Goal: Transaction & Acquisition: Book appointment/travel/reservation

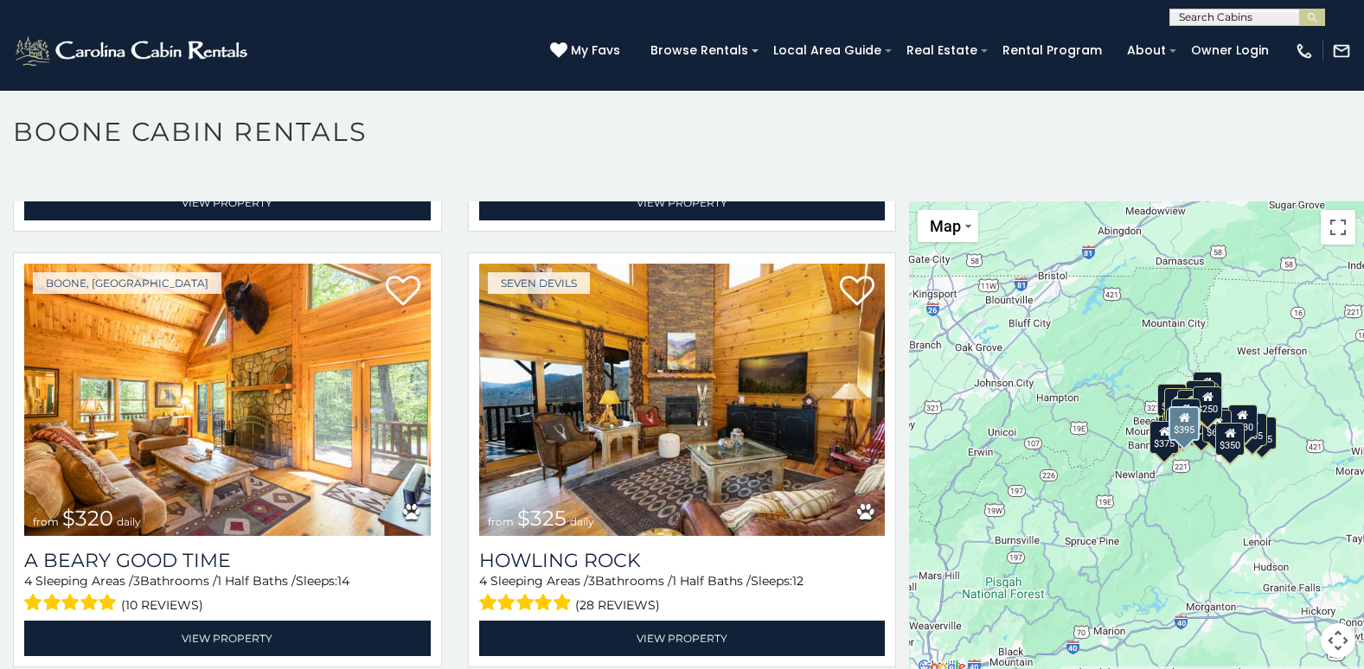
scroll to position [5709, 0]
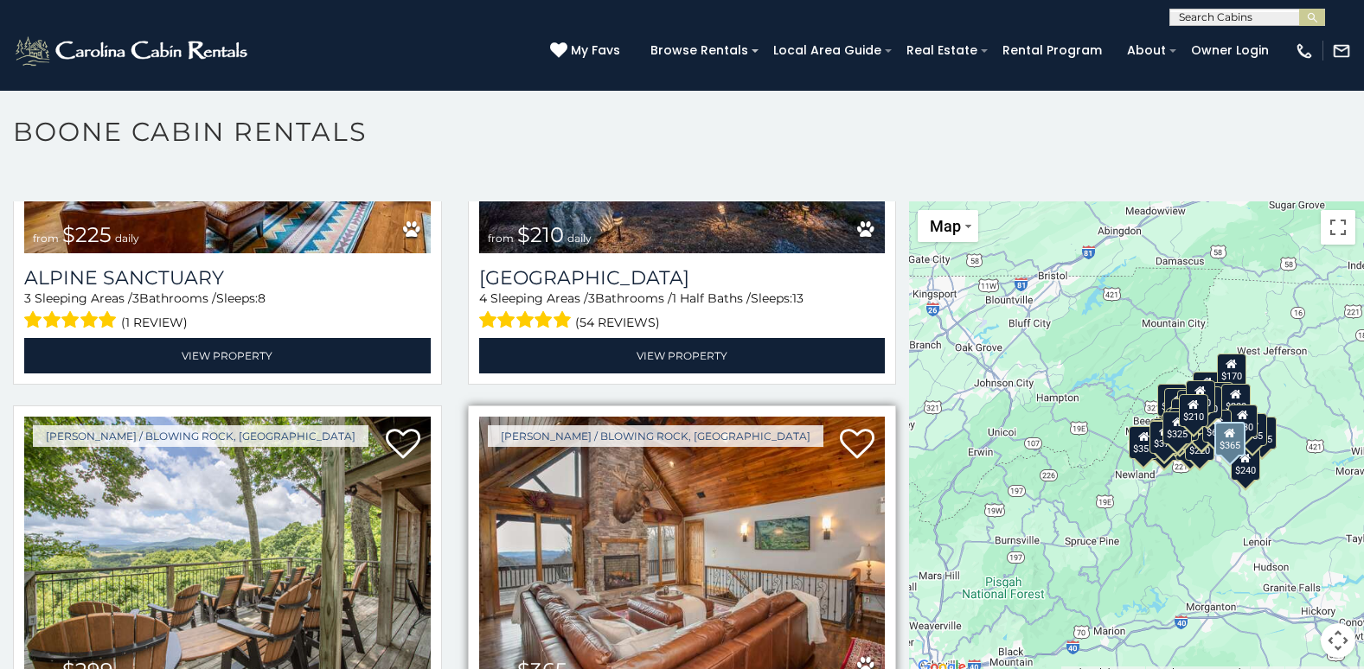
scroll to position [6025, 0]
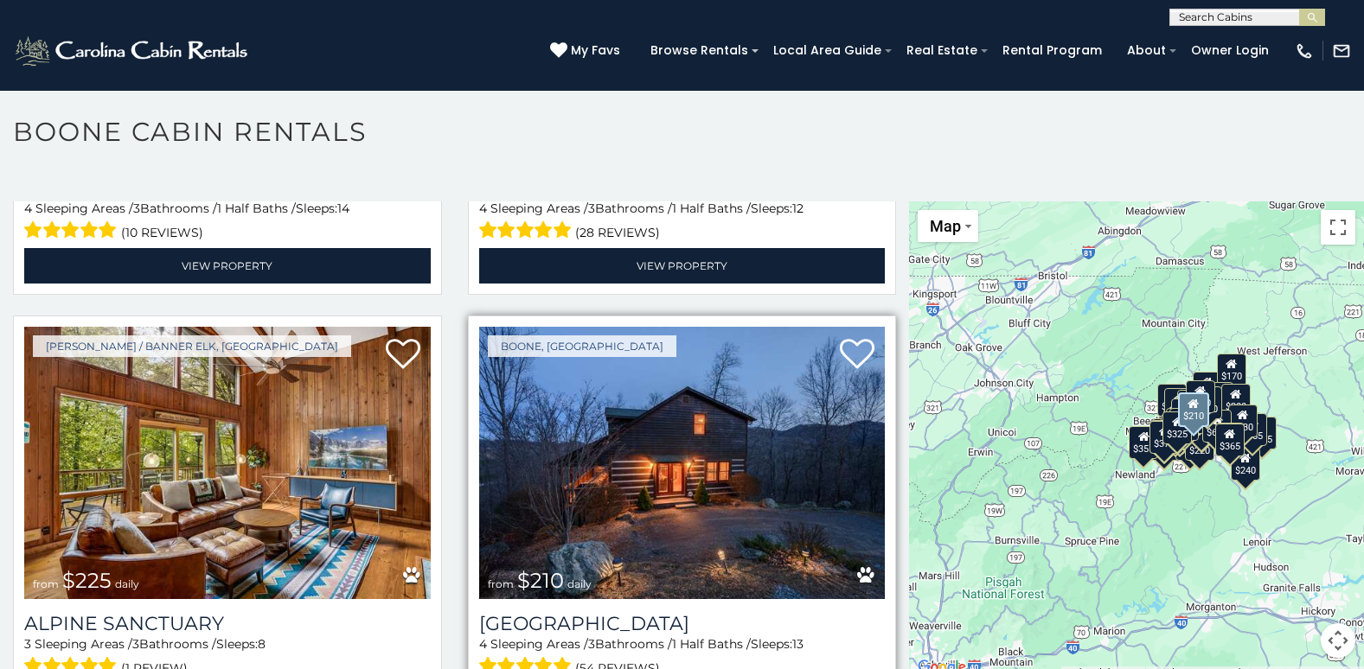
click at [700, 395] on img at bounding box center [682, 463] width 407 height 272
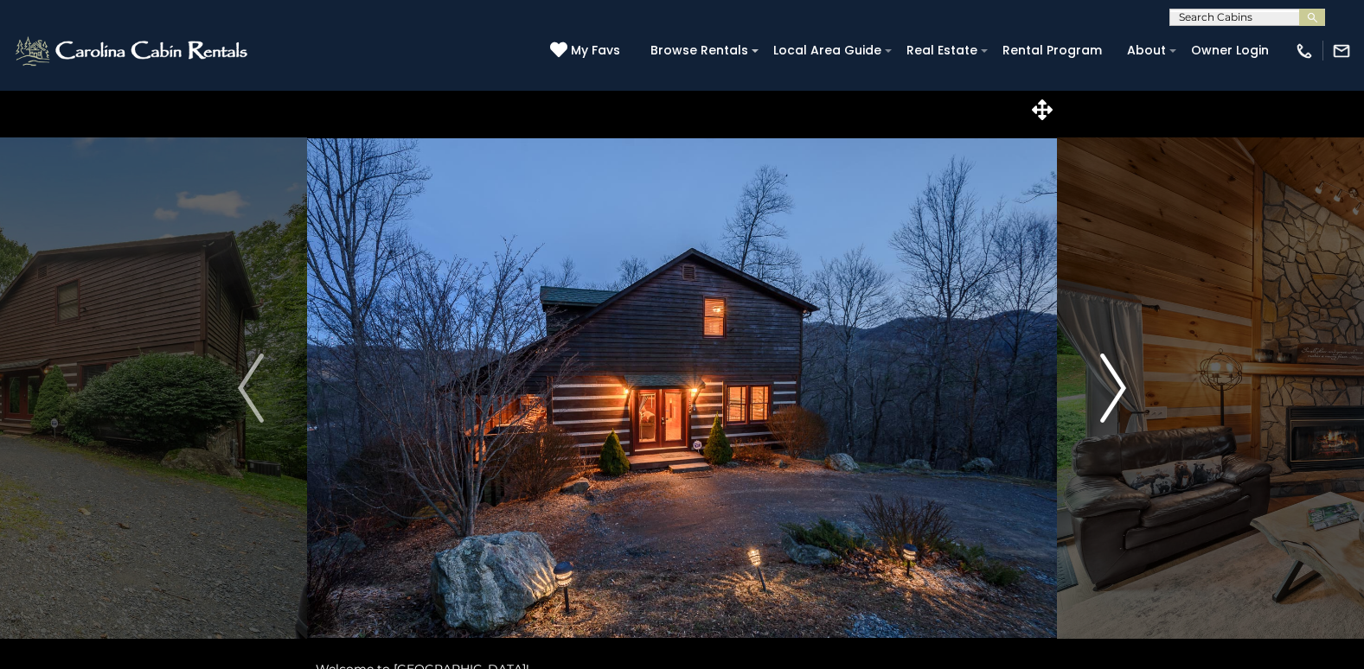
click at [1119, 382] on img "Next" at bounding box center [1113, 388] width 26 height 69
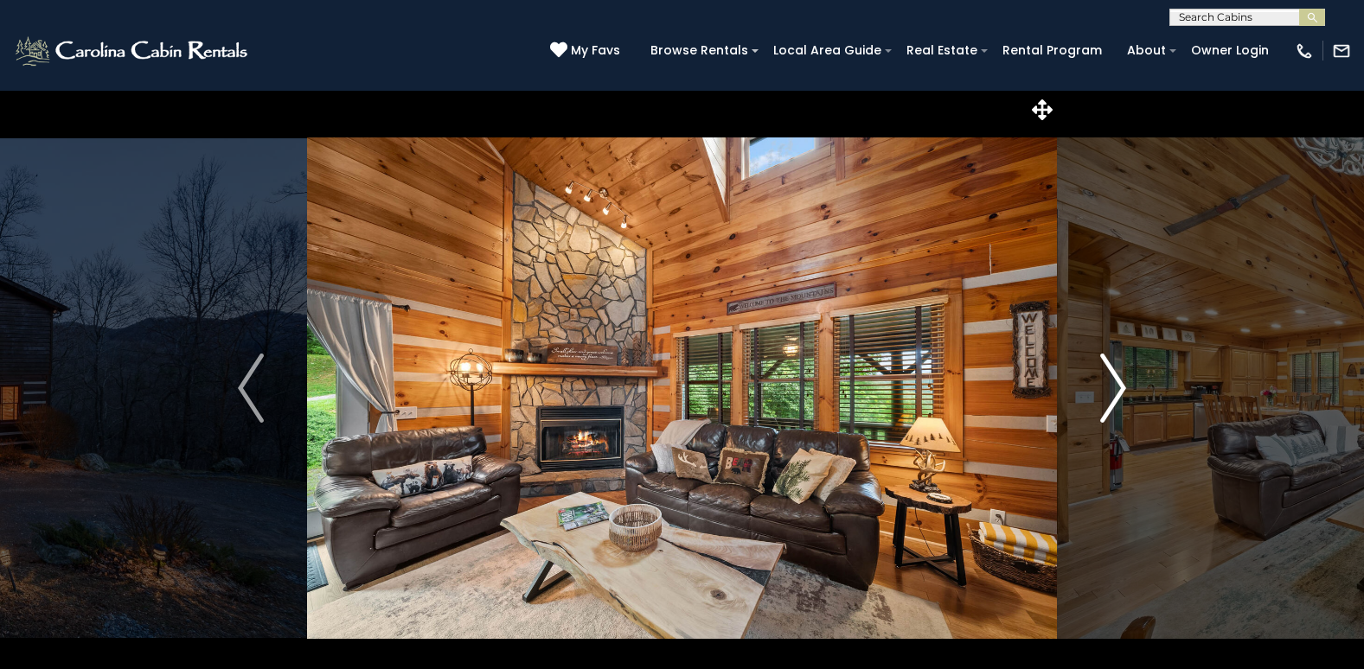
click at [1121, 387] on img "Next" at bounding box center [1113, 388] width 26 height 69
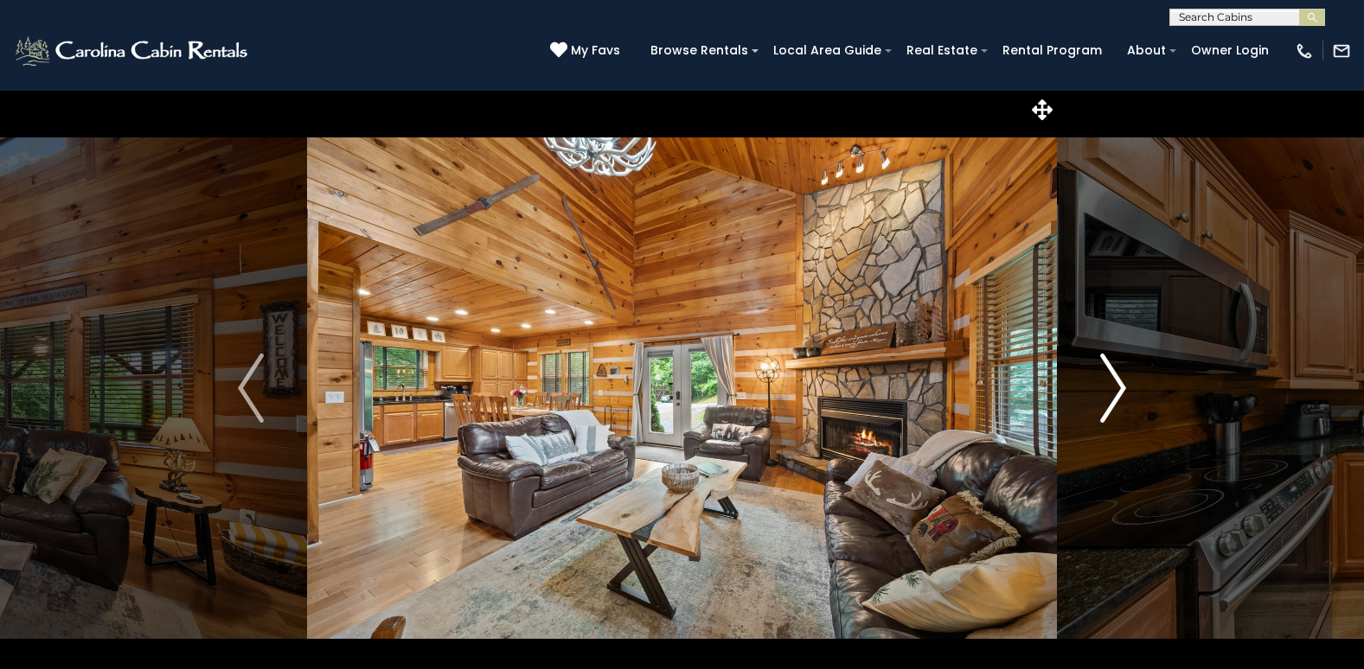
click at [1121, 387] on img "Next" at bounding box center [1113, 388] width 26 height 69
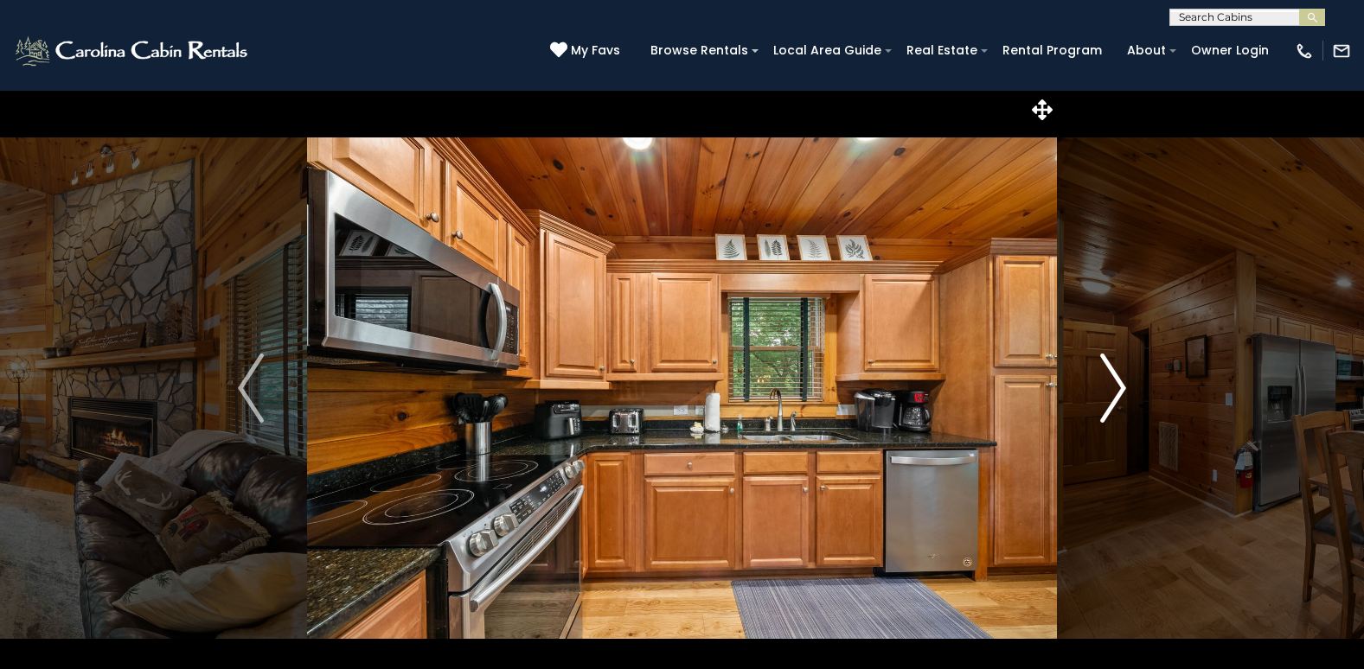
click at [1120, 390] on img "Next" at bounding box center [1113, 388] width 26 height 69
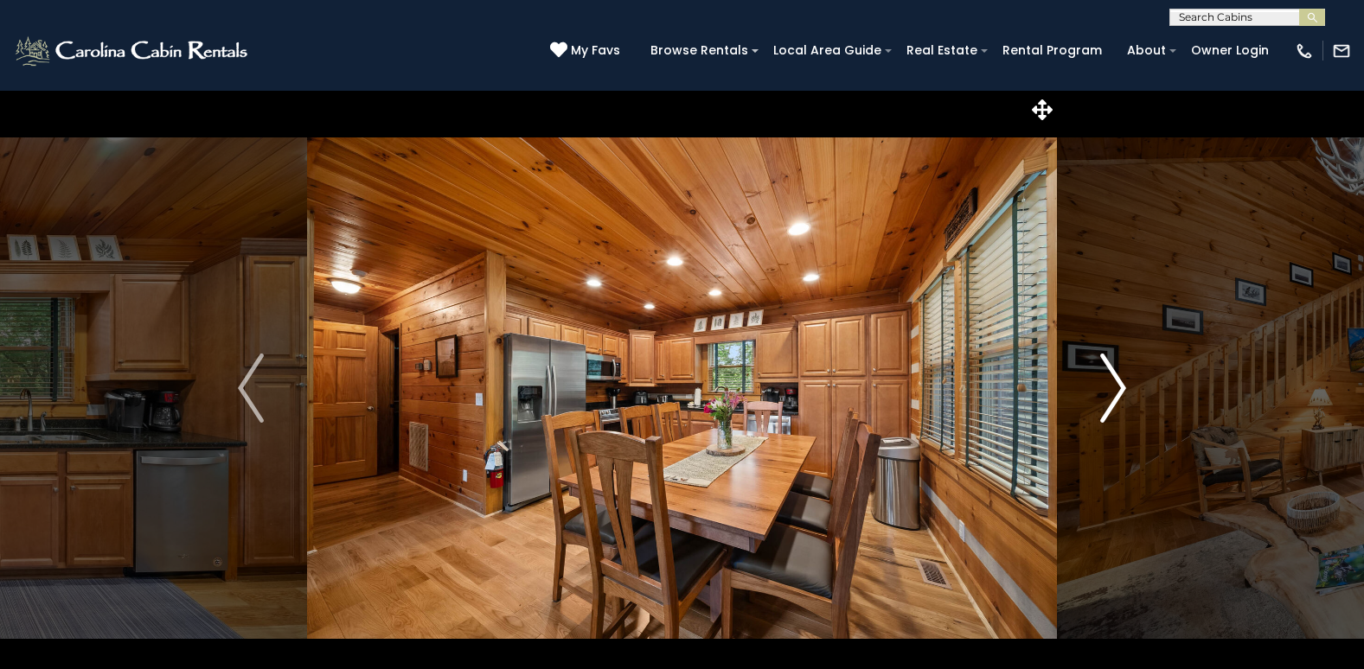
click at [1120, 390] on img "Next" at bounding box center [1113, 388] width 26 height 69
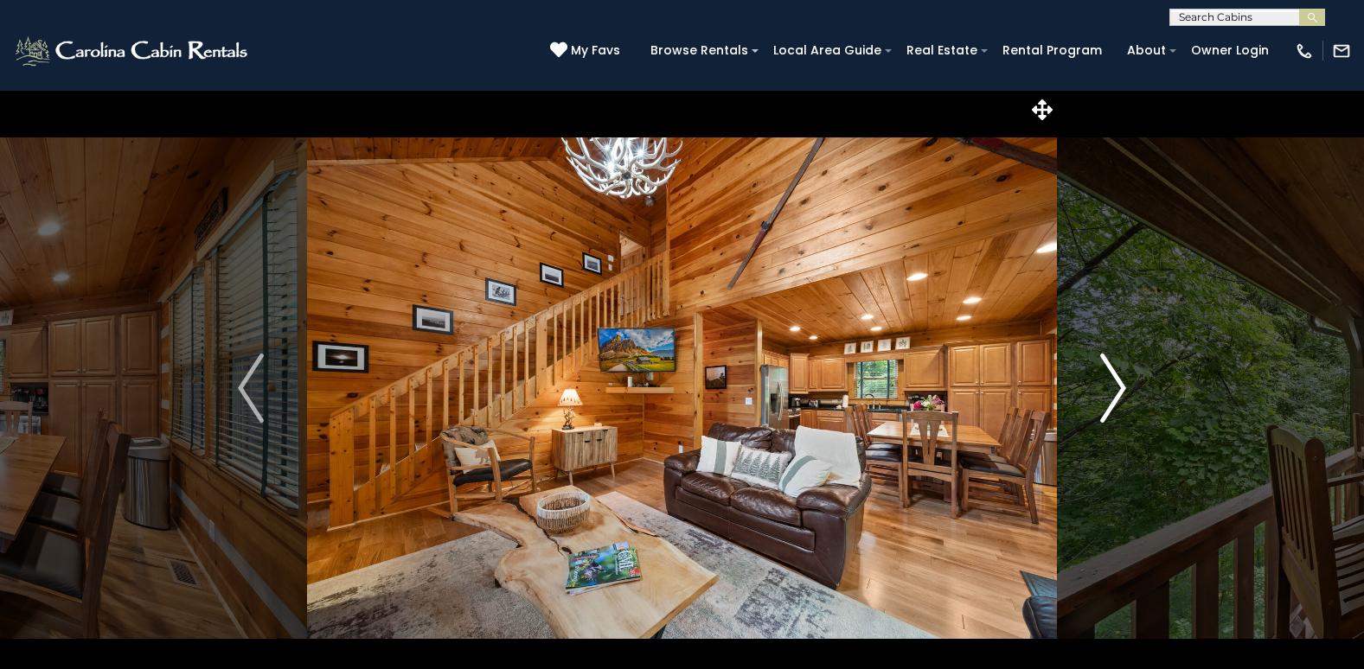
click at [1120, 387] on img "Next" at bounding box center [1113, 388] width 26 height 69
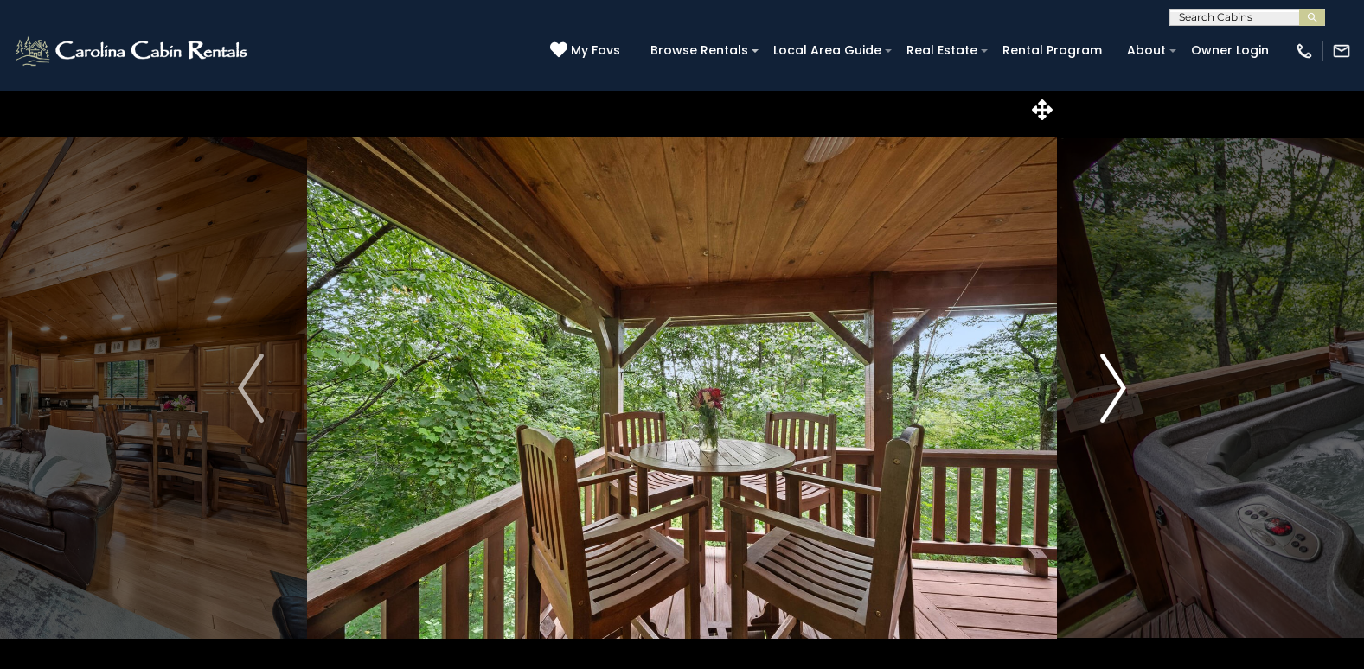
click at [1120, 387] on img "Next" at bounding box center [1113, 388] width 26 height 69
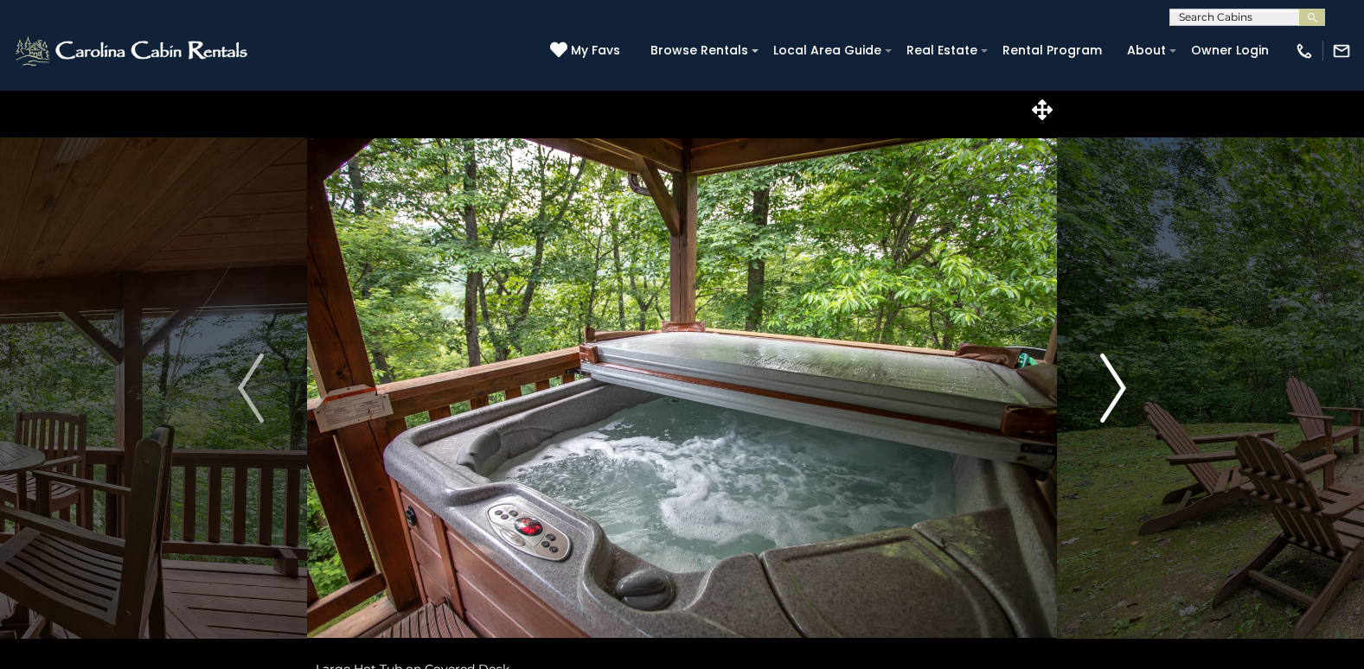
click at [1120, 387] on img "Next" at bounding box center [1113, 388] width 26 height 69
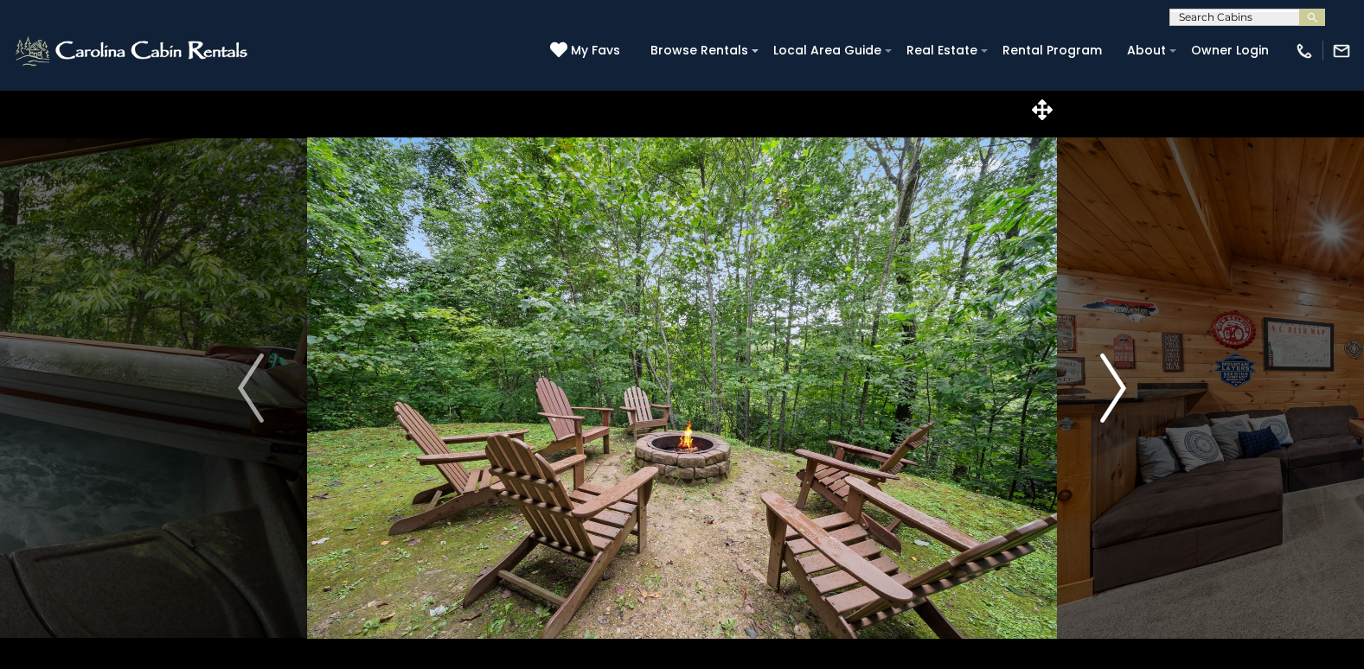
click at [1120, 387] on img "Next" at bounding box center [1113, 388] width 26 height 69
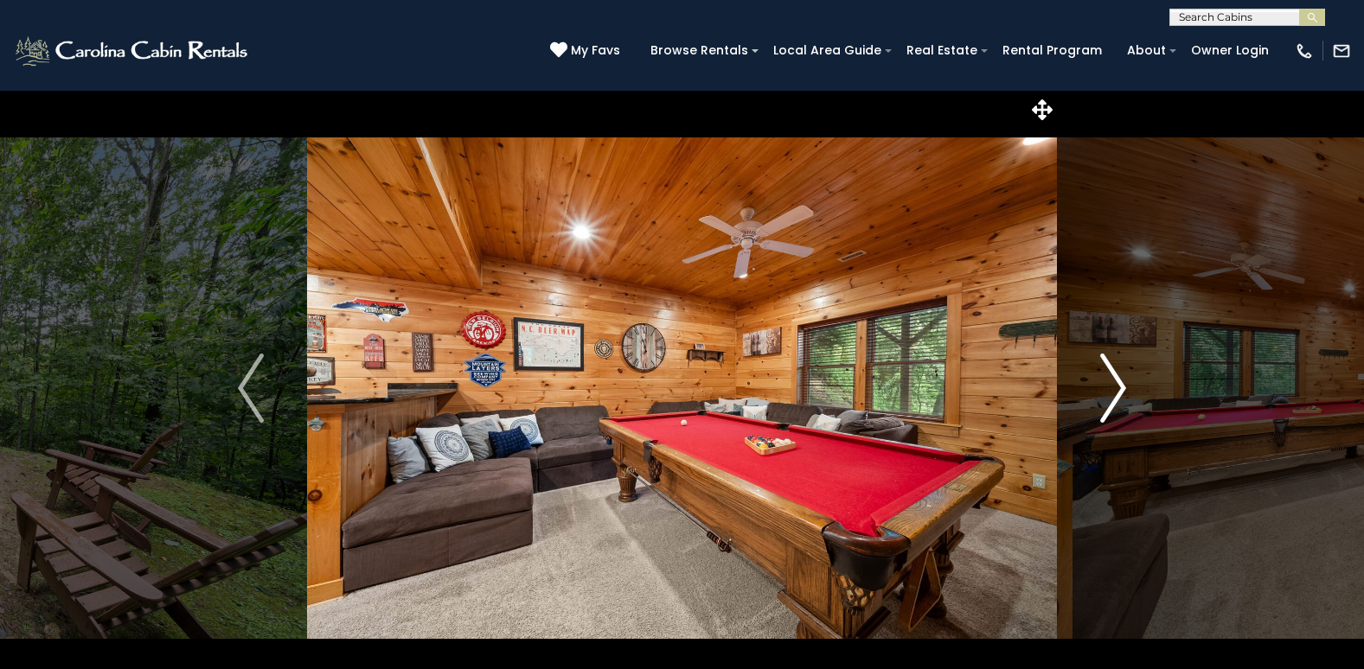
click at [1123, 387] on img "Next" at bounding box center [1113, 388] width 26 height 69
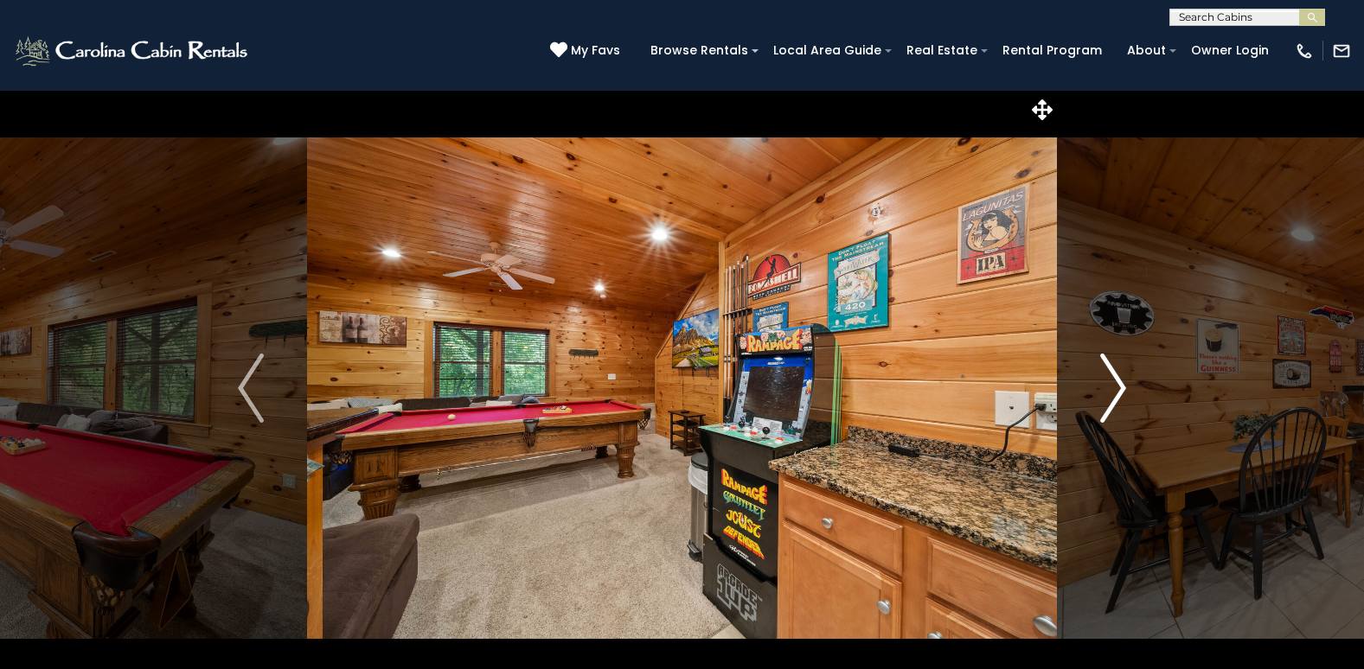
click at [1124, 387] on img "Next" at bounding box center [1113, 388] width 26 height 69
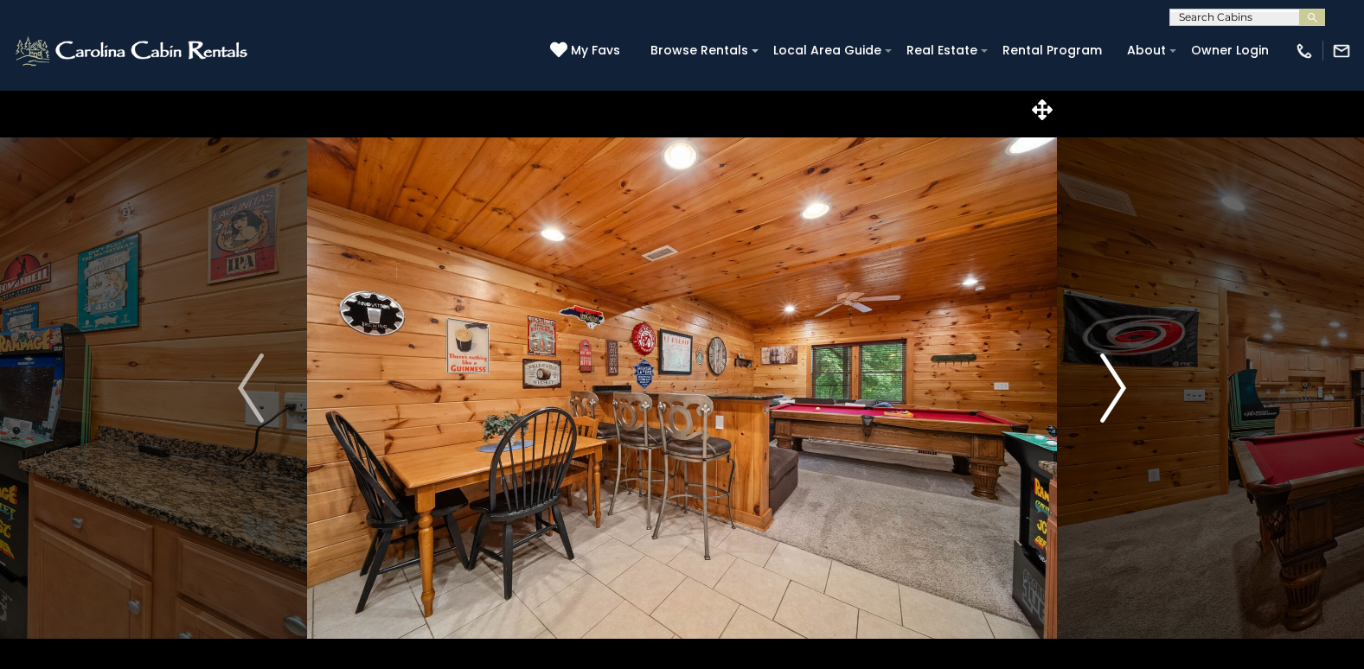
click at [1124, 390] on img "Next" at bounding box center [1113, 388] width 26 height 69
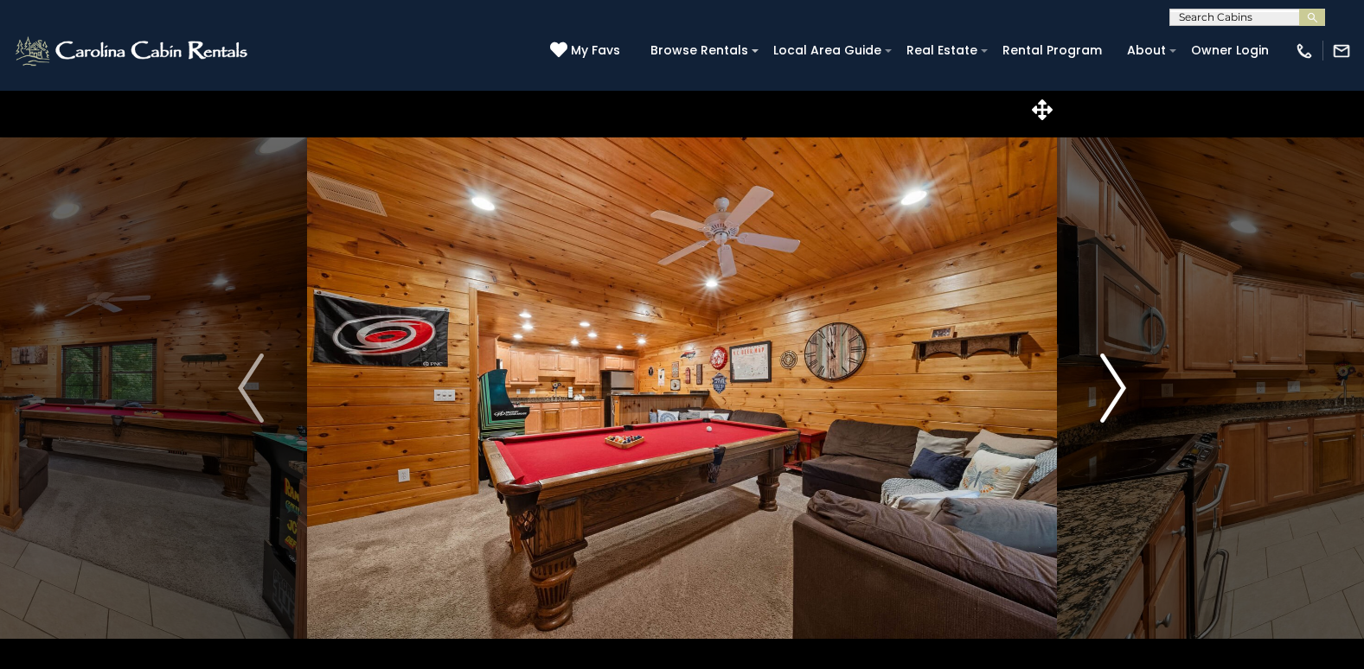
click at [1123, 391] on img "Next" at bounding box center [1113, 388] width 26 height 69
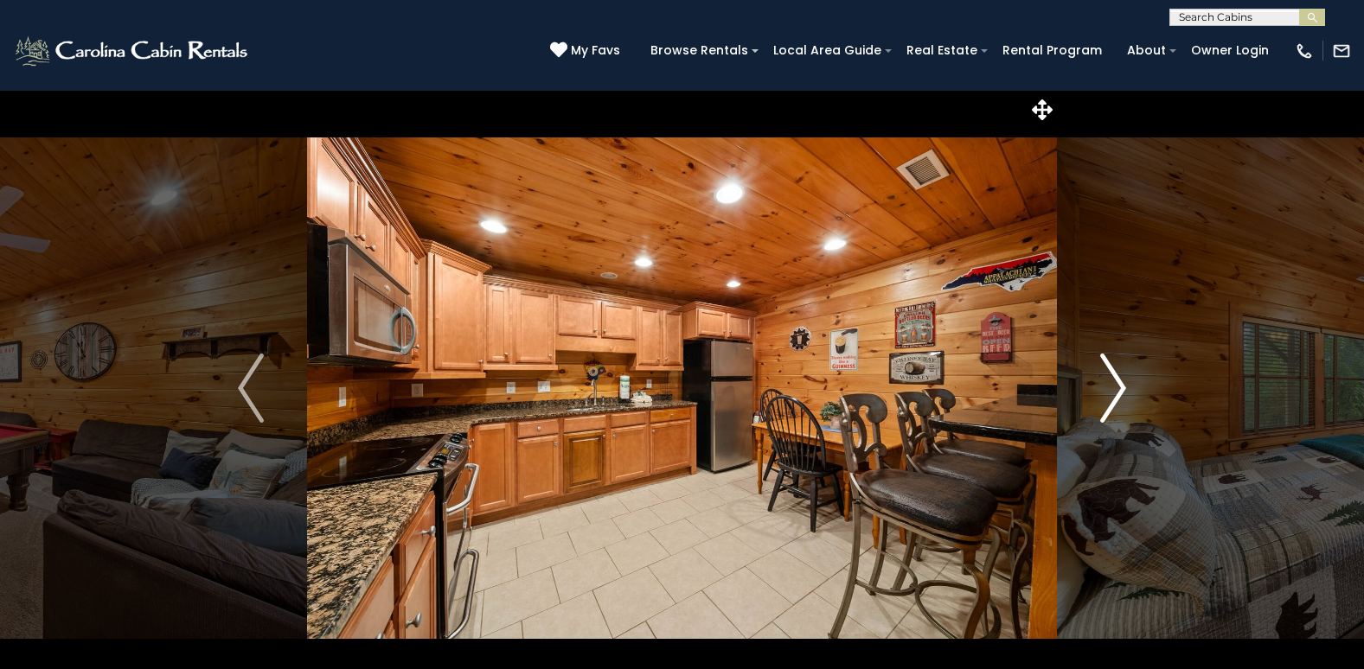
click at [1120, 394] on img "Next" at bounding box center [1113, 388] width 26 height 69
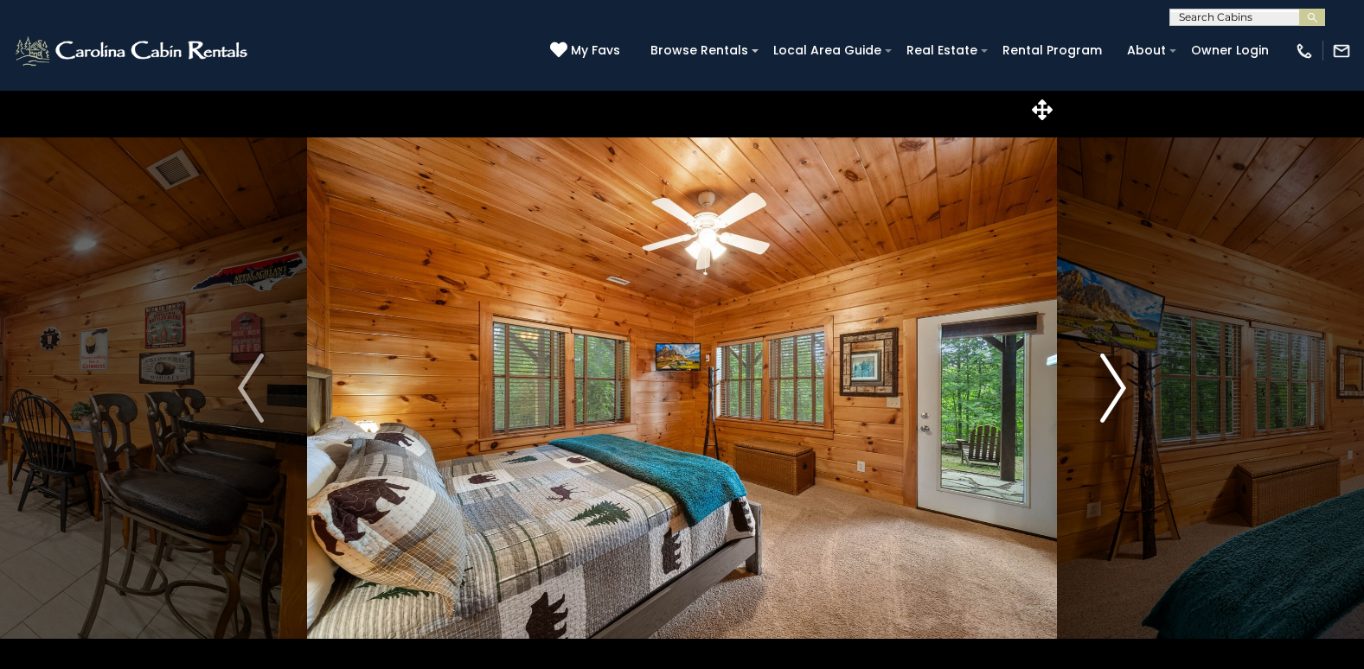
click at [1120, 394] on img "Next" at bounding box center [1113, 388] width 26 height 69
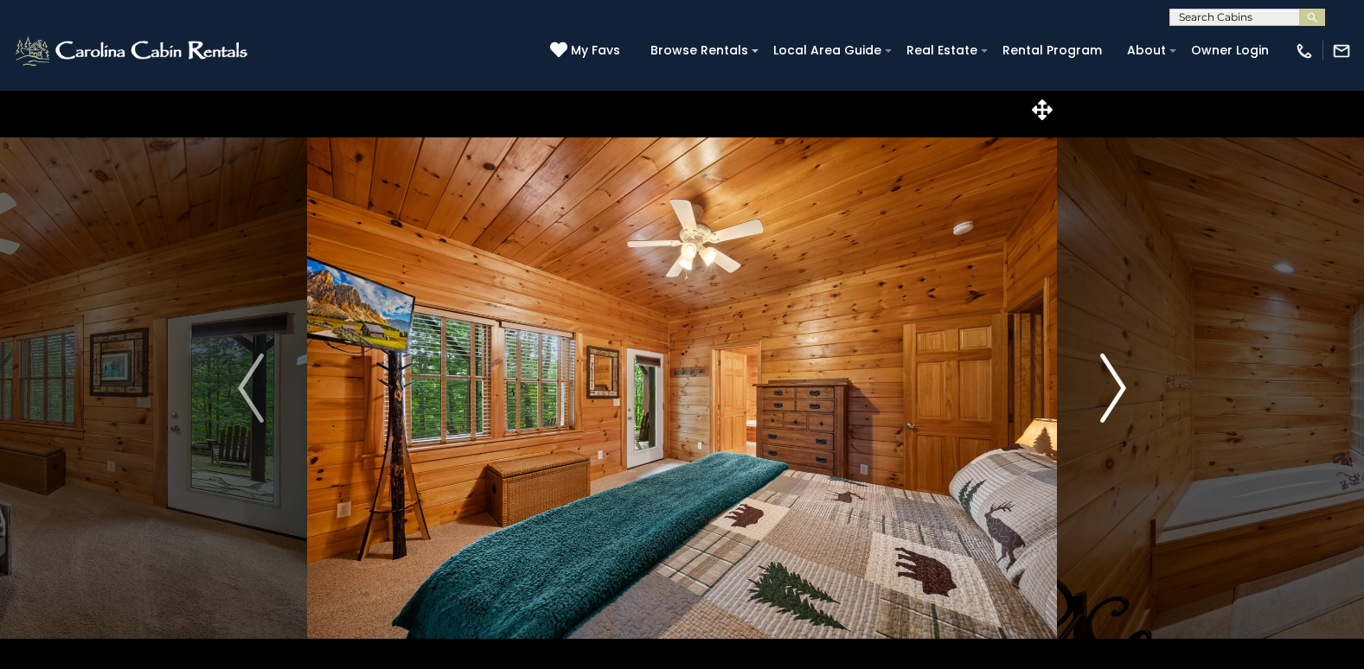
click at [1120, 394] on img "Next" at bounding box center [1113, 388] width 26 height 69
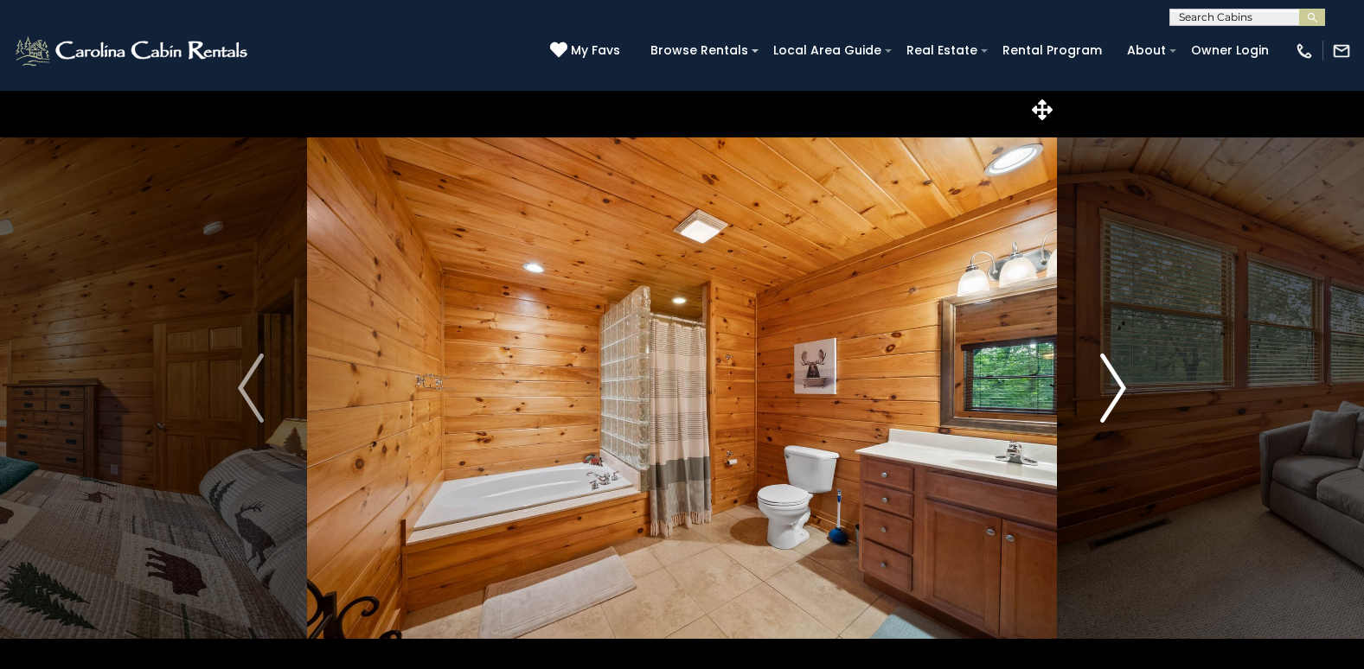
click at [1120, 394] on img "Next" at bounding box center [1113, 388] width 26 height 69
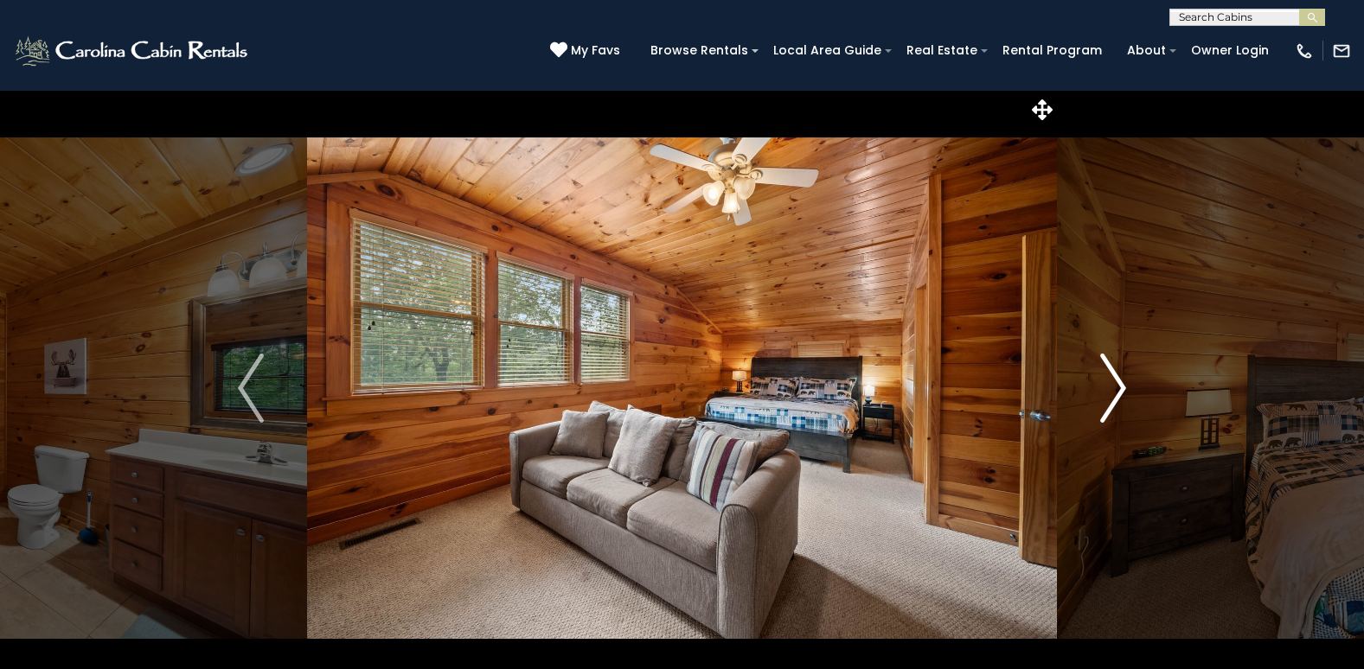
click at [1120, 394] on img "Next" at bounding box center [1113, 388] width 26 height 69
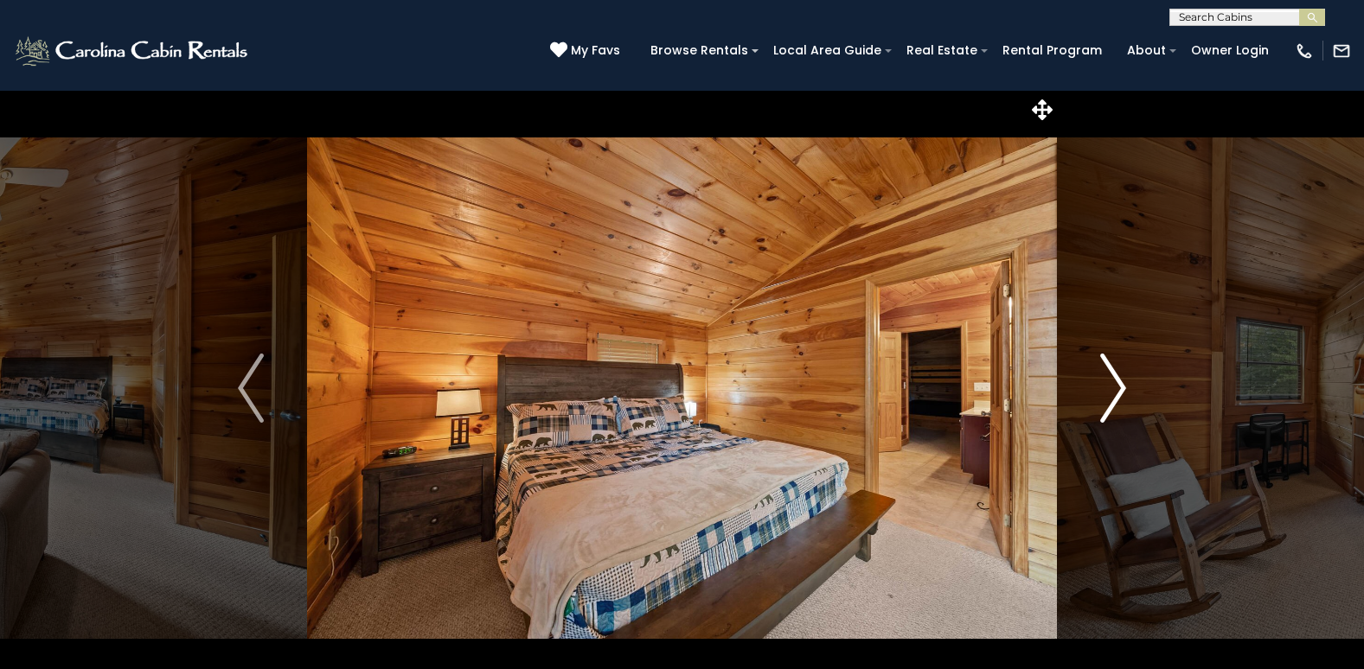
click at [1120, 394] on img "Next" at bounding box center [1113, 388] width 26 height 69
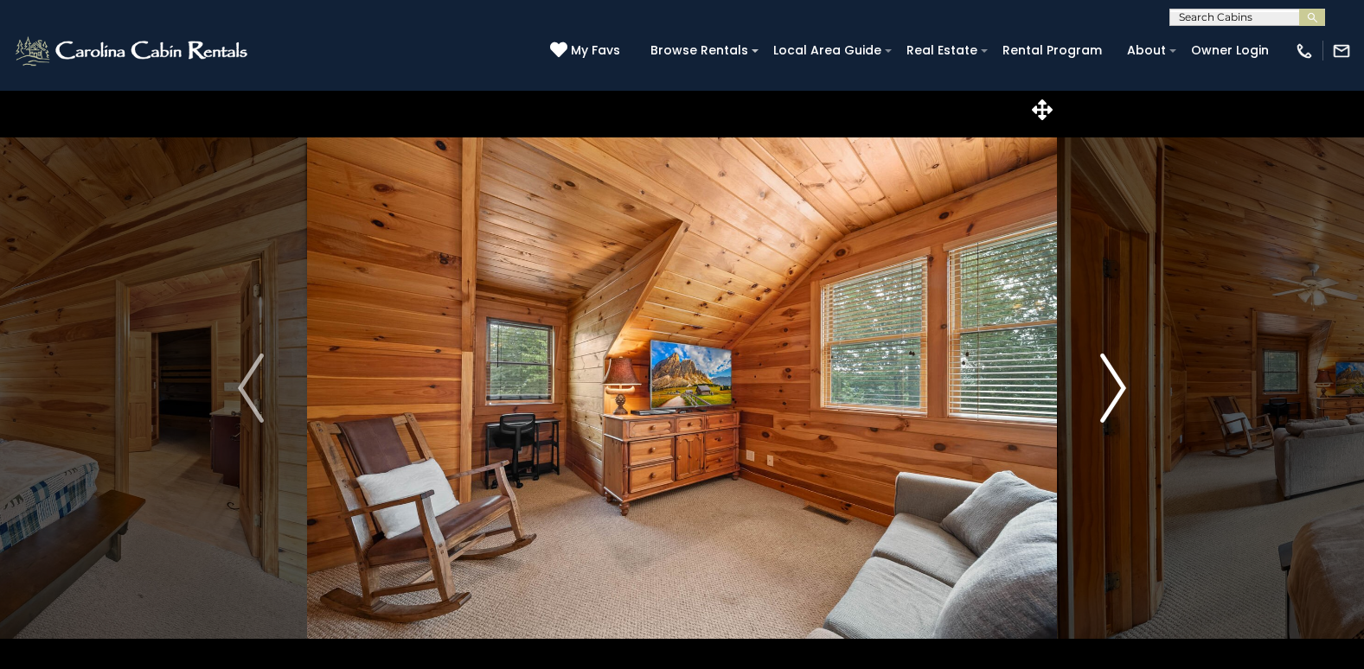
click at [1118, 393] on img "Next" at bounding box center [1113, 388] width 26 height 69
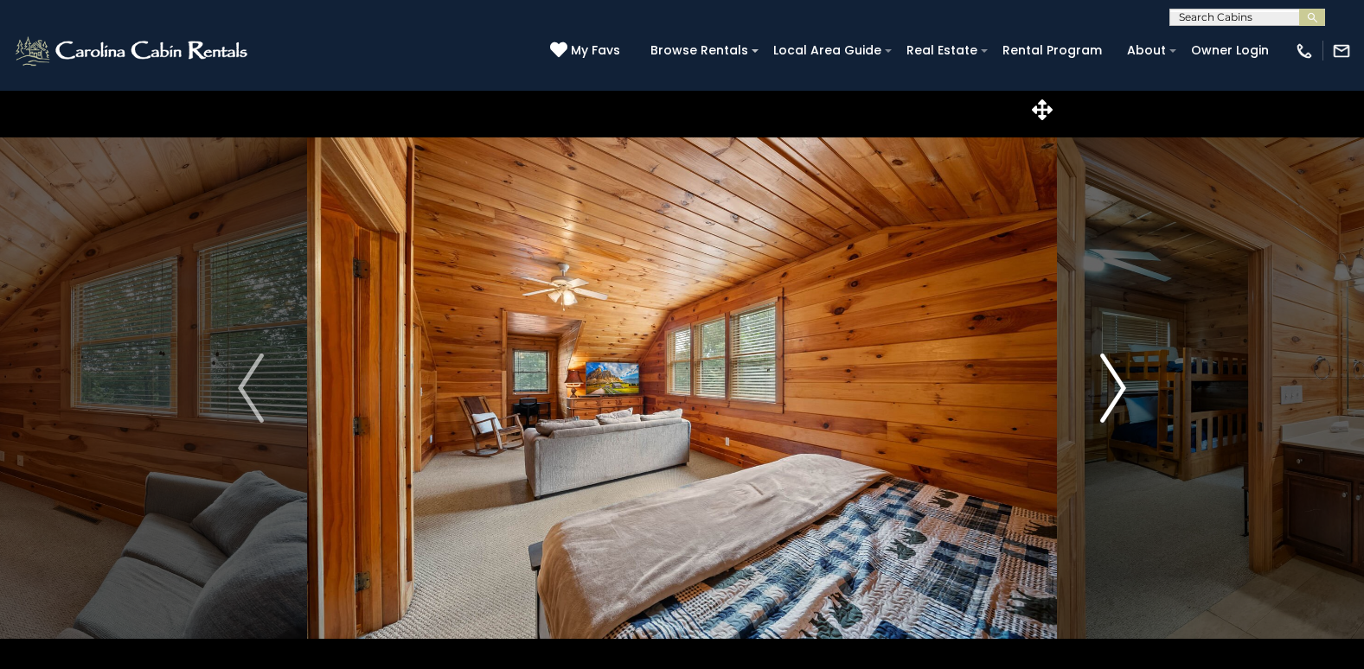
click at [1118, 392] on img "Next" at bounding box center [1113, 388] width 26 height 69
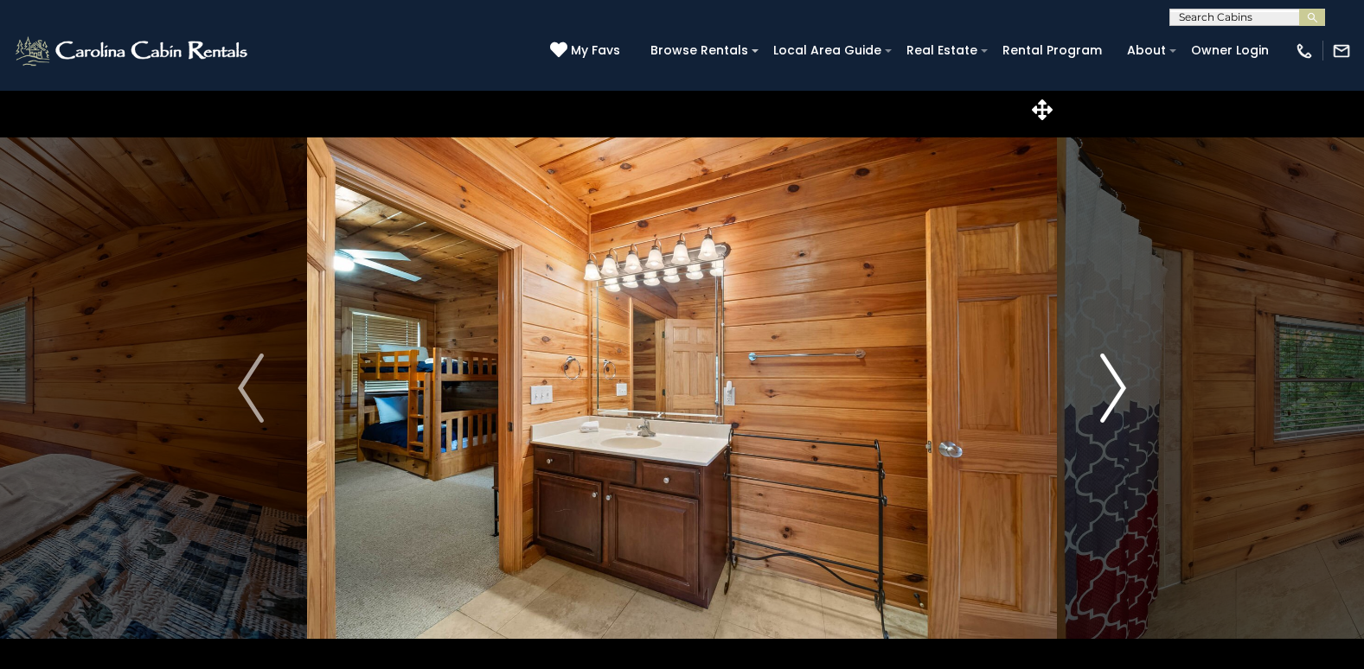
click at [1118, 392] on img "Next" at bounding box center [1113, 388] width 26 height 69
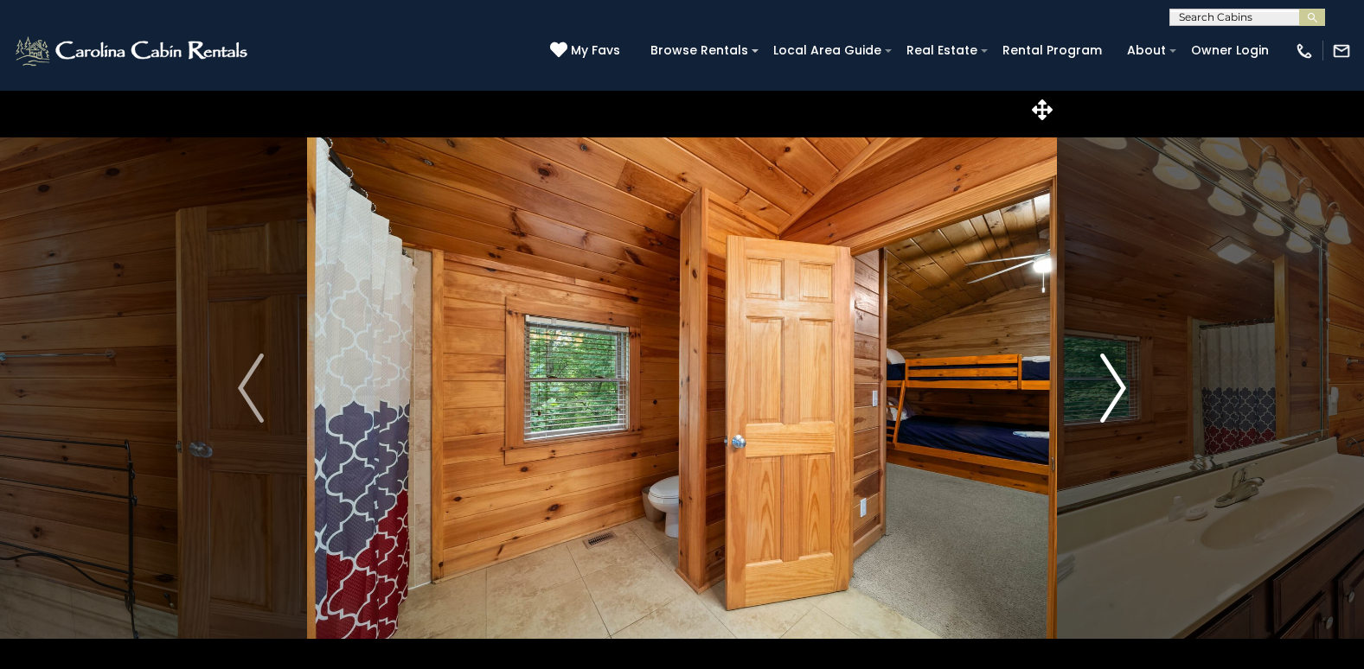
click at [1118, 392] on img "Next" at bounding box center [1113, 388] width 26 height 69
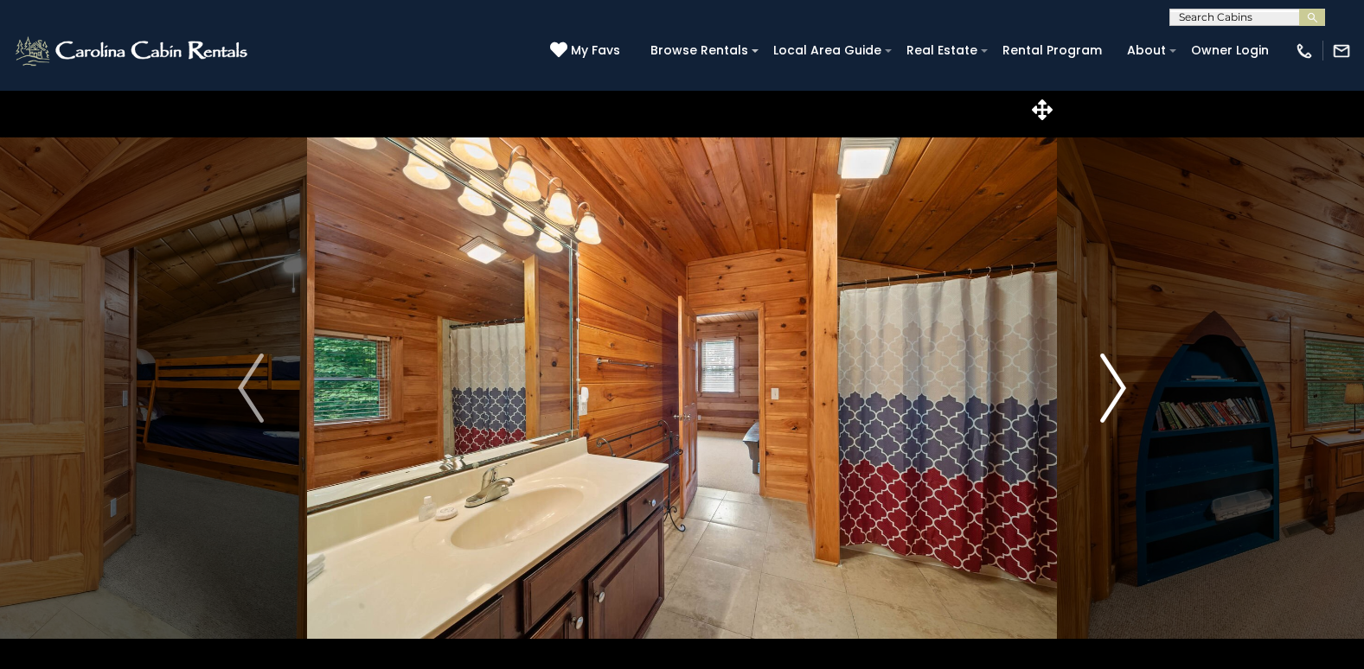
click at [1118, 392] on img "Next" at bounding box center [1113, 388] width 26 height 69
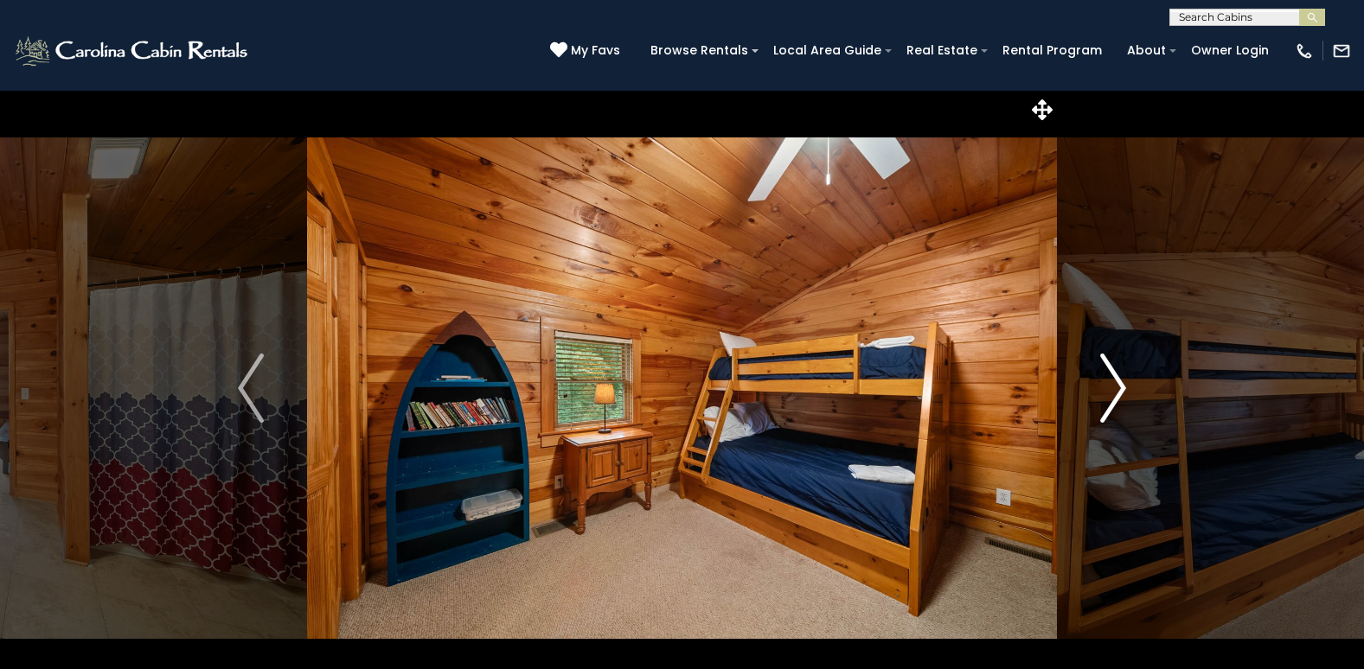
click at [1116, 391] on img "Next" at bounding box center [1113, 388] width 26 height 69
